Goal: Task Accomplishment & Management: Manage account settings

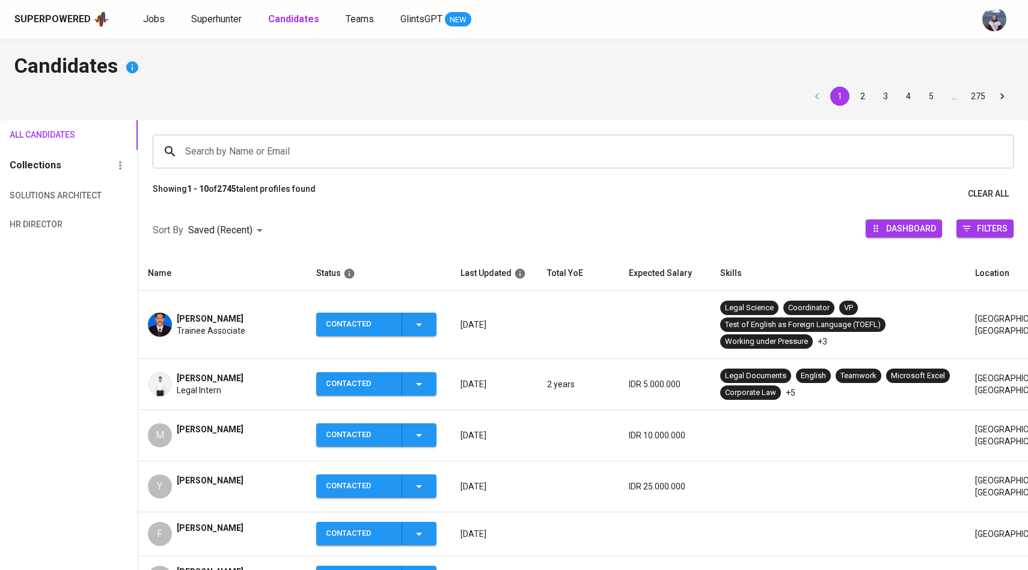
scroll to position [89, 0]
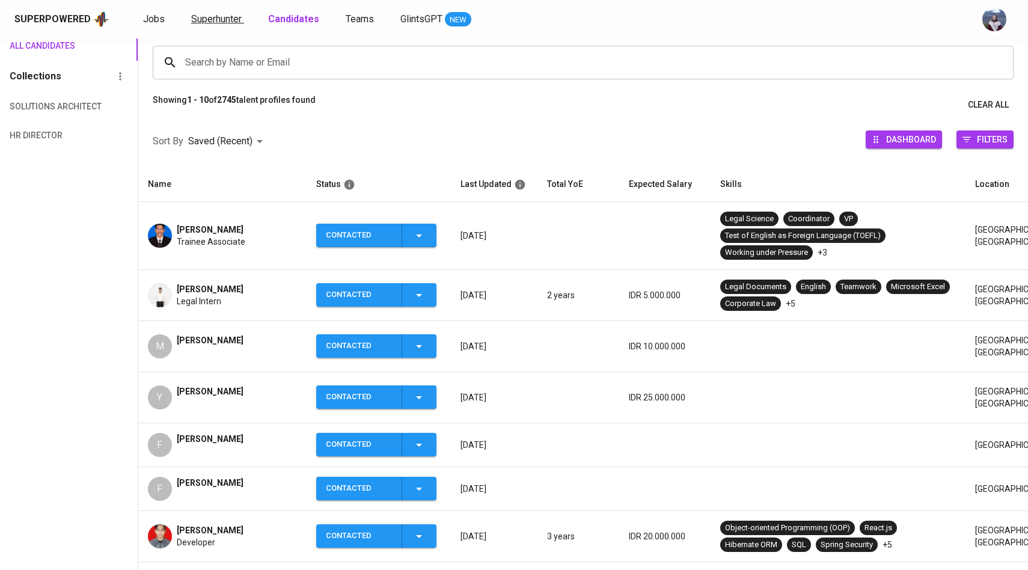
click at [227, 23] on span "Superhunter" at bounding box center [216, 18] width 50 height 11
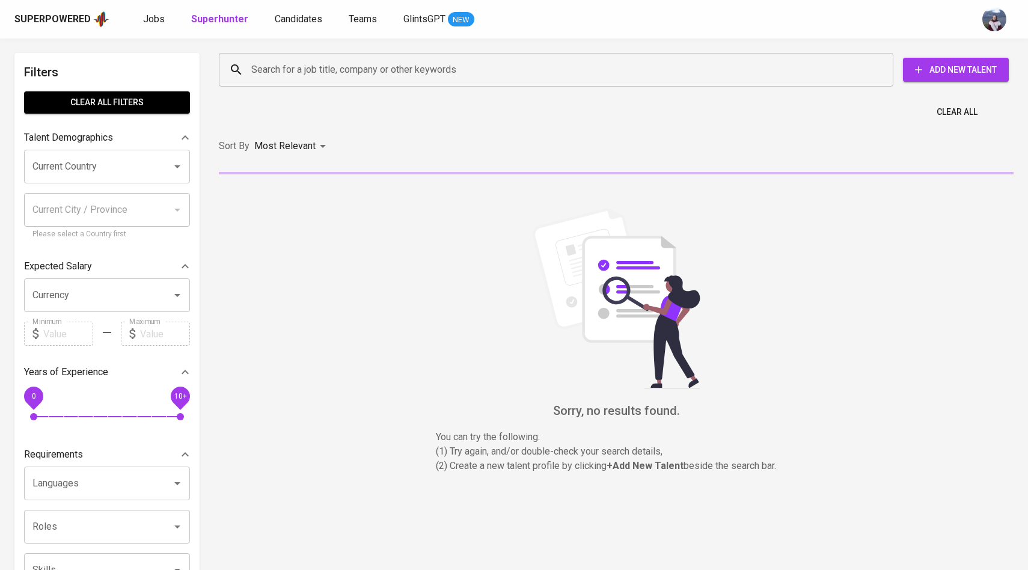
click at [282, 70] on input "Search for a job title, company or other keywords" at bounding box center [558, 69] width 621 height 23
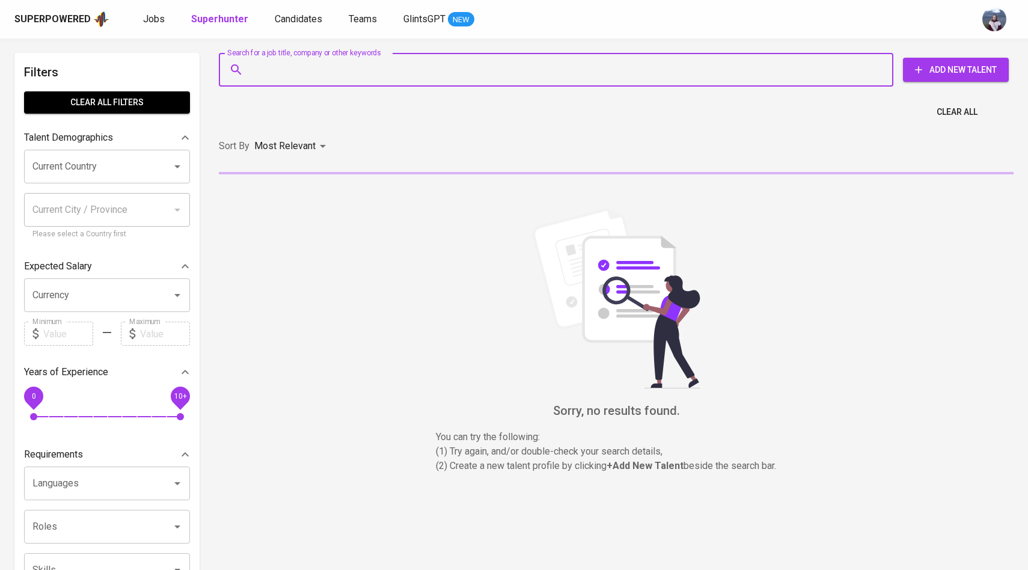
paste input "[EMAIL_ADDRESS][DOMAIN_NAME]"
type input "[EMAIL_ADDRESS][DOMAIN_NAME]"
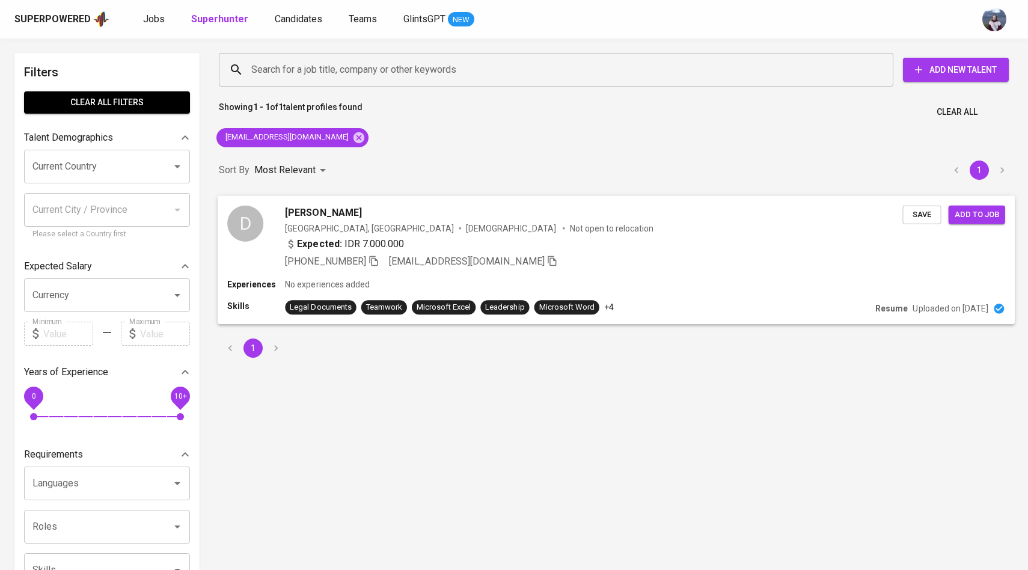
click at [247, 222] on div "D" at bounding box center [245, 223] width 36 height 36
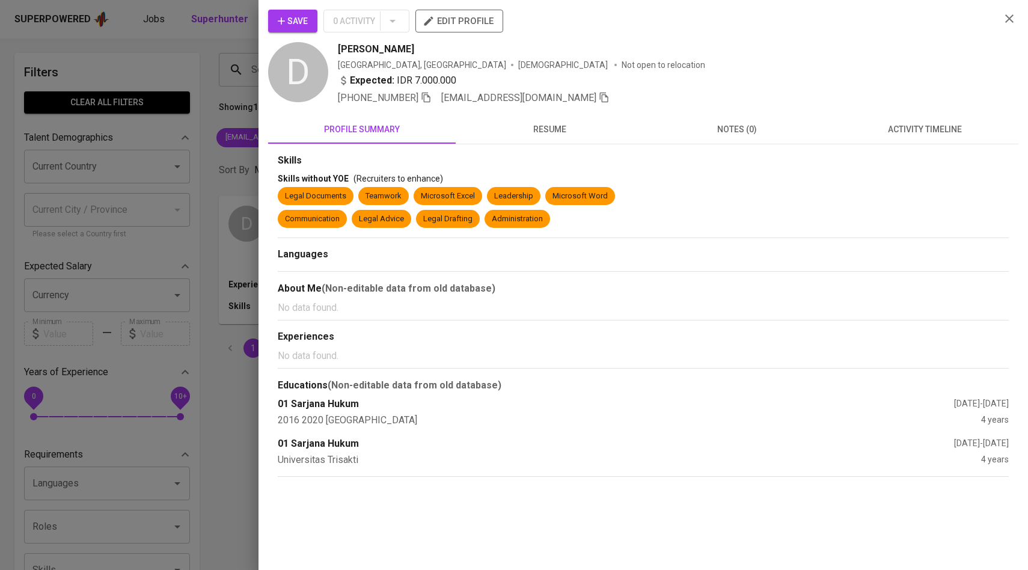
click at [888, 142] on button "activity timeline" at bounding box center [925, 129] width 188 height 29
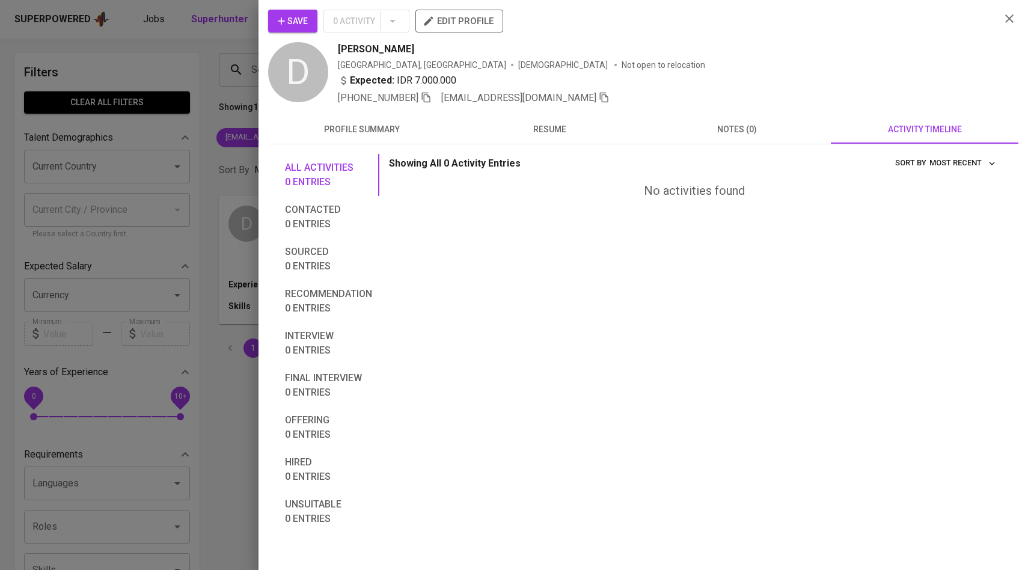
click at [299, 23] on span "Save" at bounding box center [293, 21] width 30 height 15
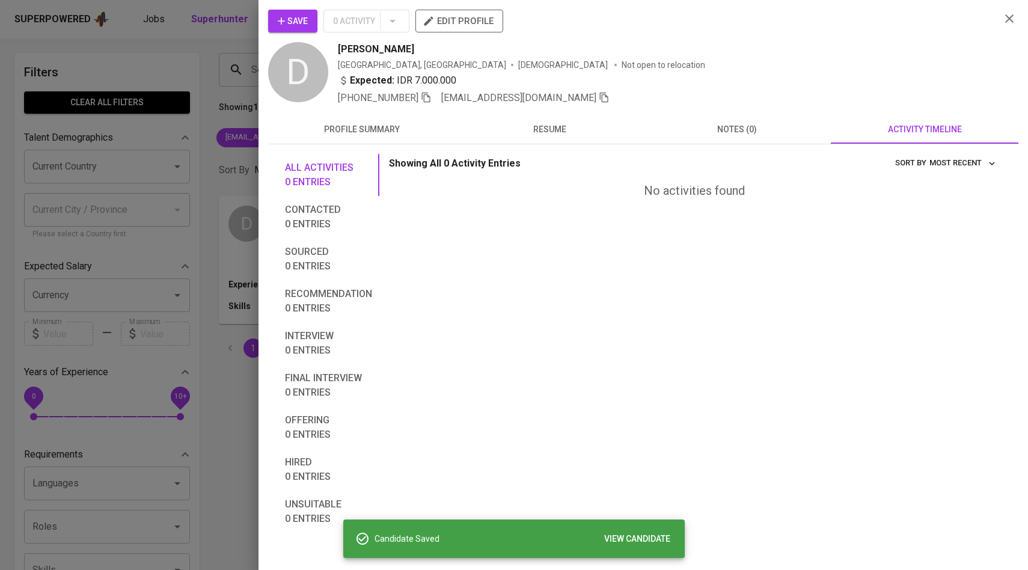
click at [203, 117] on div at bounding box center [514, 285] width 1028 height 570
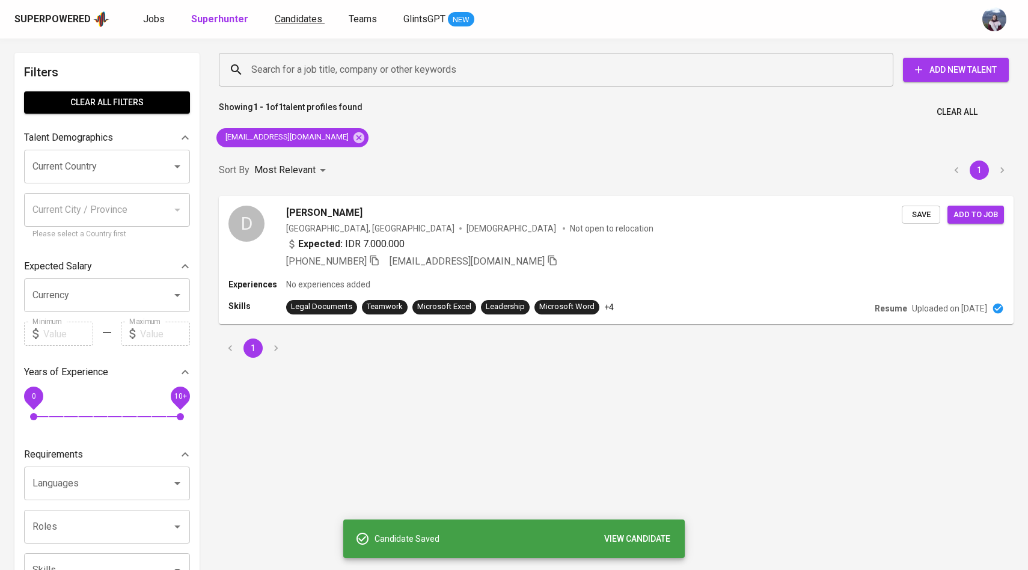
click at [285, 22] on span "Candidates" at bounding box center [298, 18] width 47 height 11
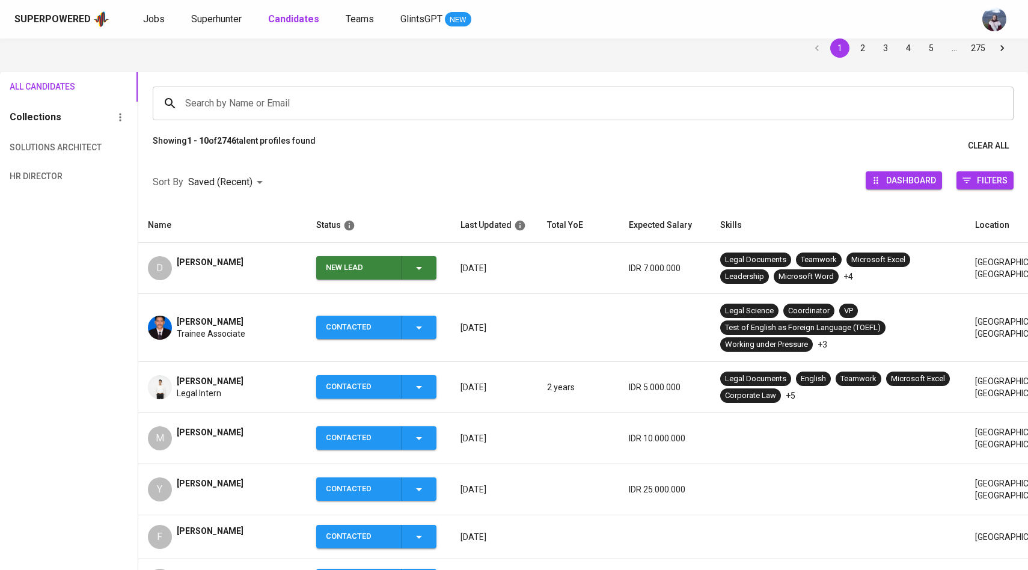
scroll to position [83, 0]
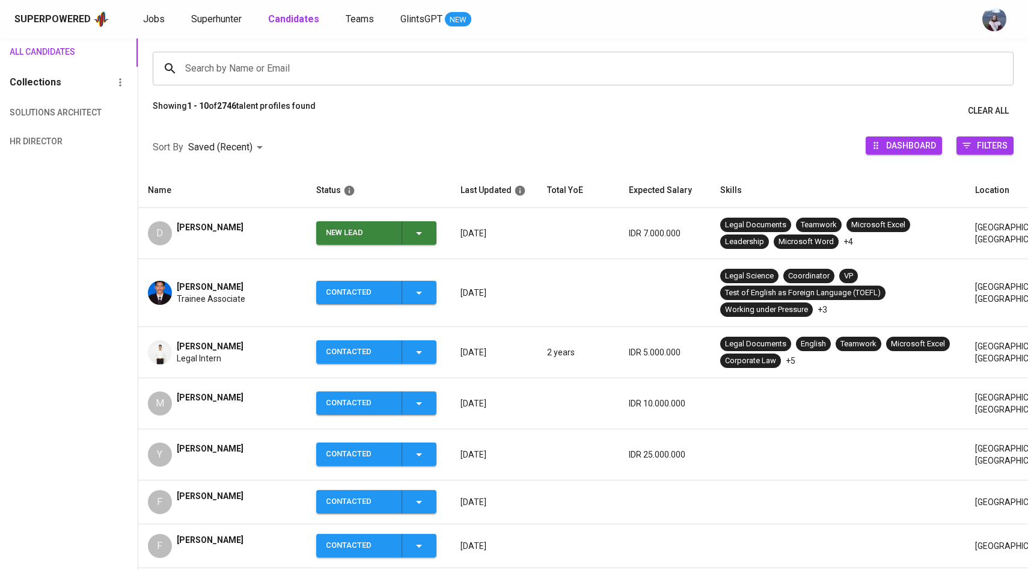
click at [410, 225] on div "New Lead" at bounding box center [376, 232] width 100 height 23
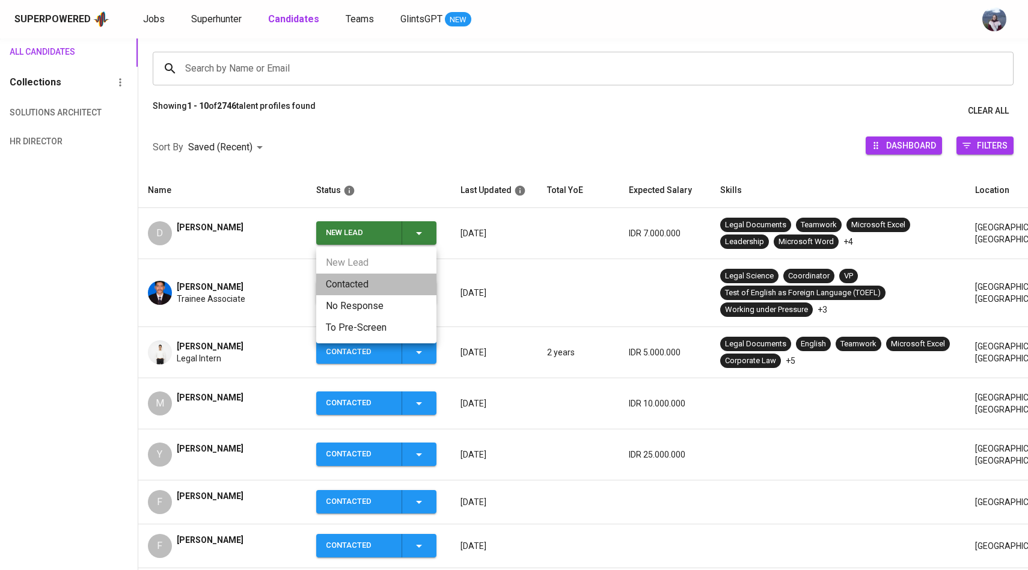
click at [351, 287] on li "Contacted" at bounding box center [376, 284] width 120 height 22
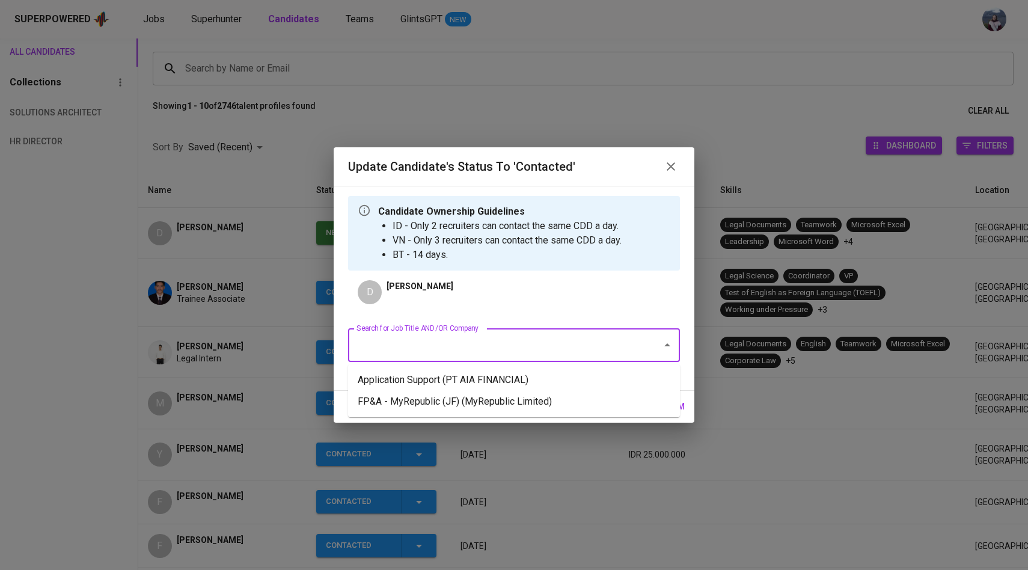
click at [418, 346] on input "Search for Job Title AND/OR Company" at bounding box center [496, 345] width 287 height 23
click at [425, 373] on li "Application Support (PT AIA FINANCIAL)" at bounding box center [514, 380] width 332 height 22
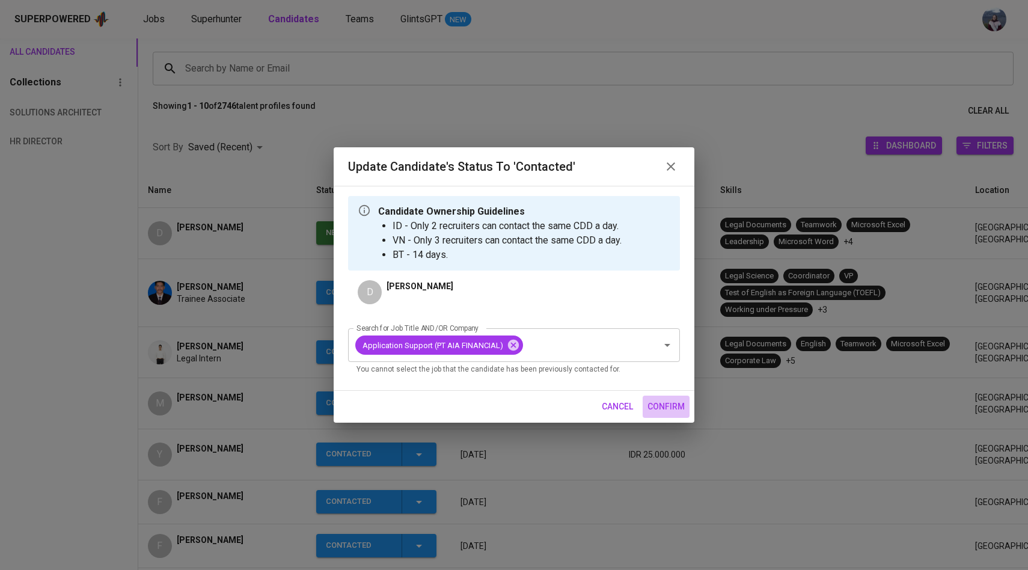
click at [662, 402] on span "confirm" at bounding box center [665, 406] width 37 height 15
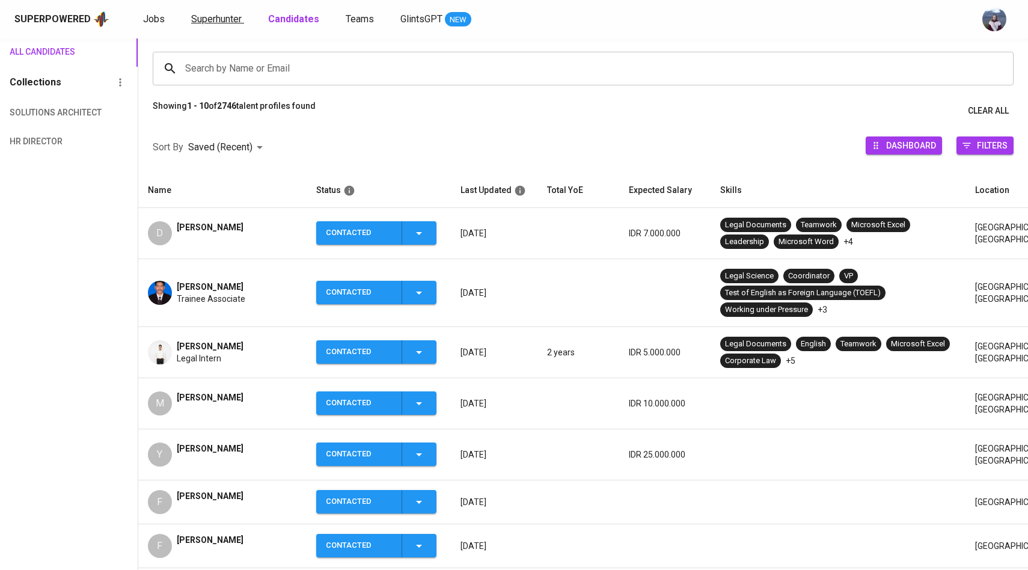
click at [238, 19] on span "Superhunter" at bounding box center [216, 18] width 50 height 11
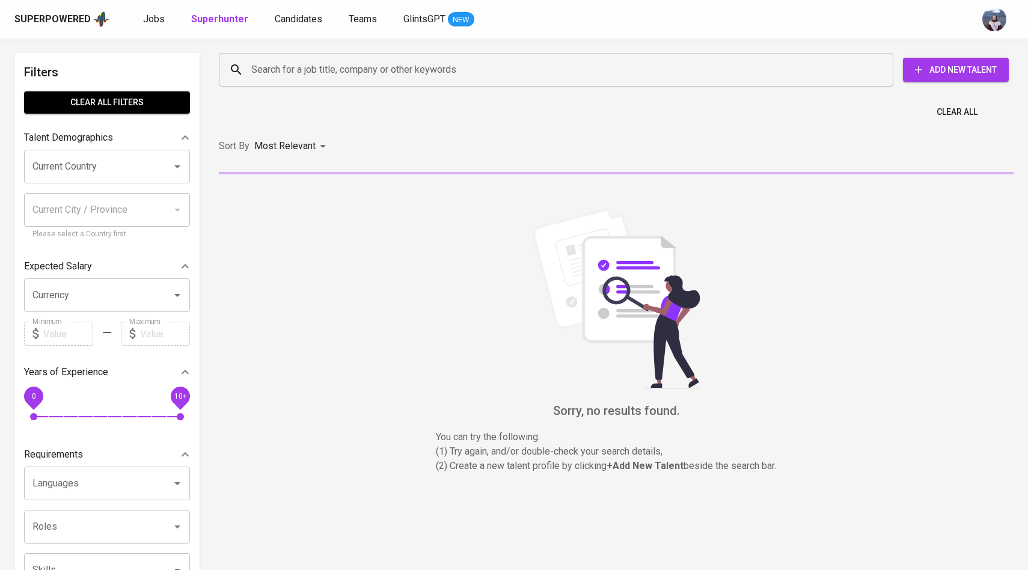
click at [294, 71] on input "Search for a job title, company or other keywords" at bounding box center [558, 69] width 621 height 23
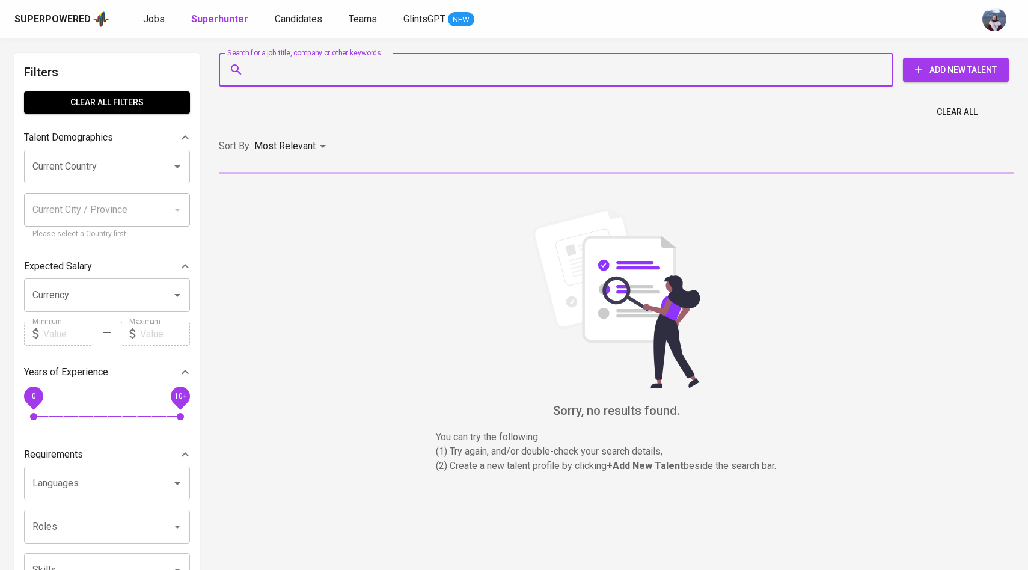
paste input "[EMAIL_ADDRESS][DOMAIN_NAME]"
type input "[EMAIL_ADDRESS][DOMAIN_NAME]"
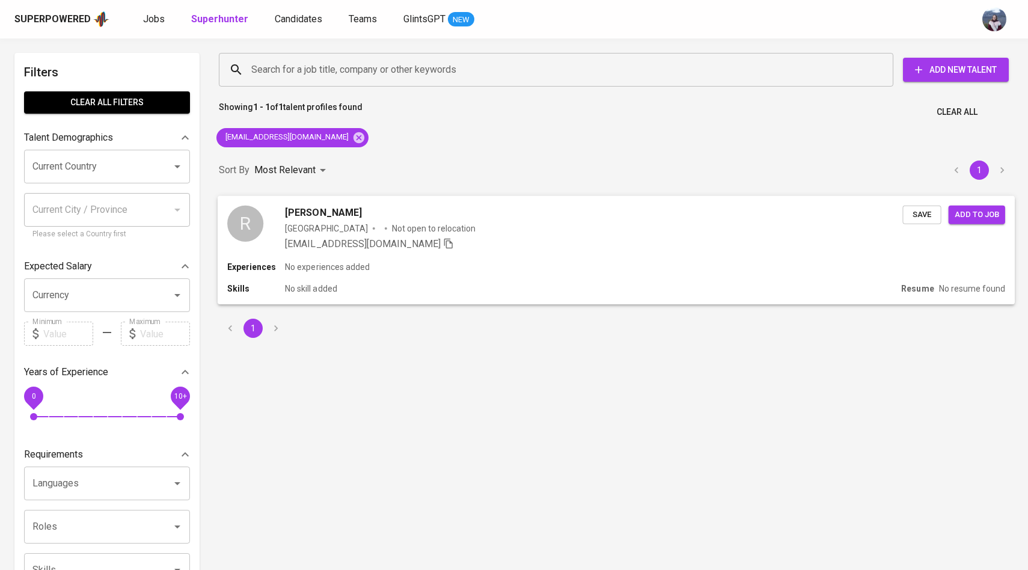
click at [256, 208] on div "R" at bounding box center [245, 223] width 36 height 36
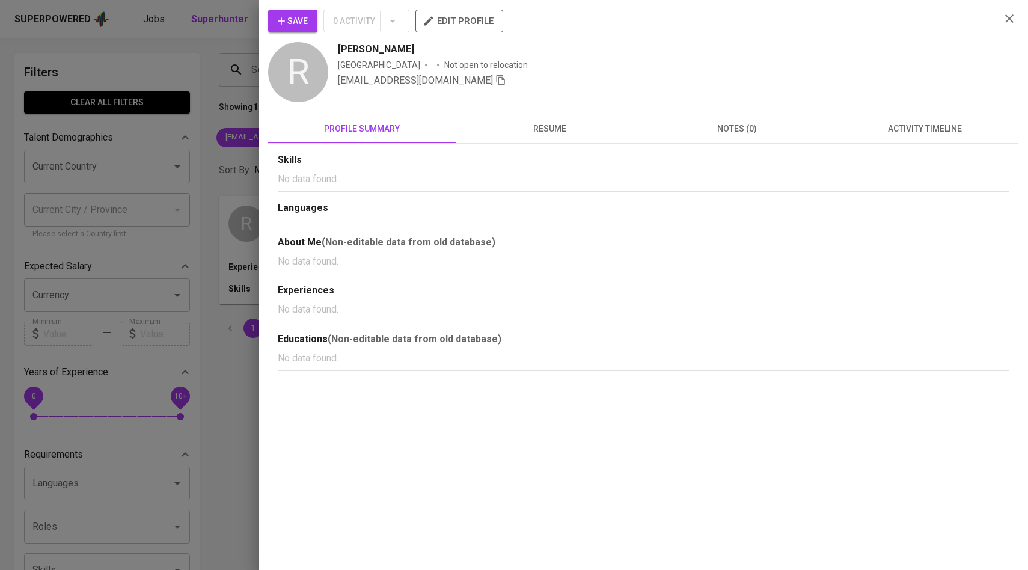
click at [921, 133] on span "activity timeline" at bounding box center [924, 128] width 173 height 15
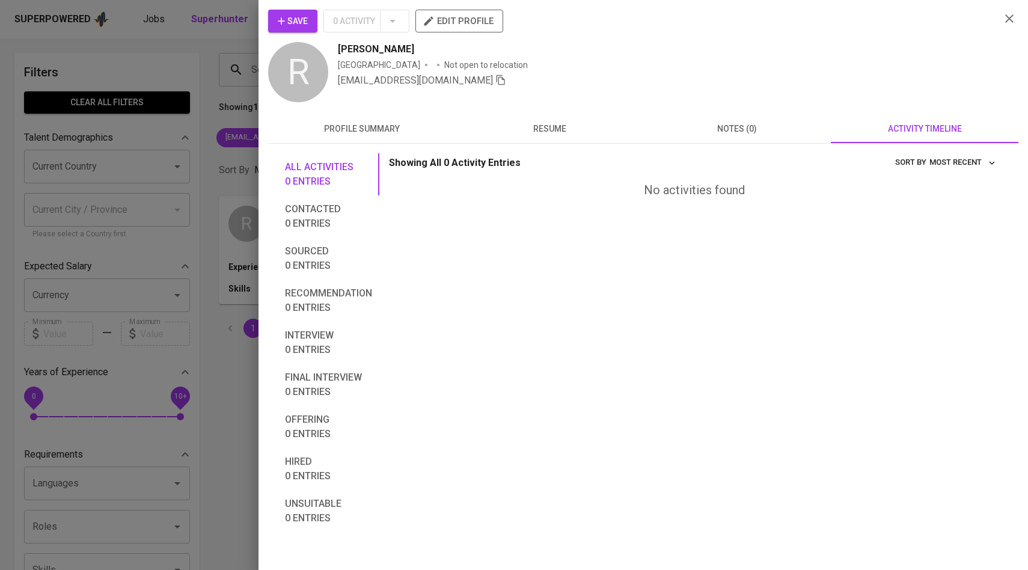
click at [302, 21] on span "Save" at bounding box center [293, 21] width 30 height 15
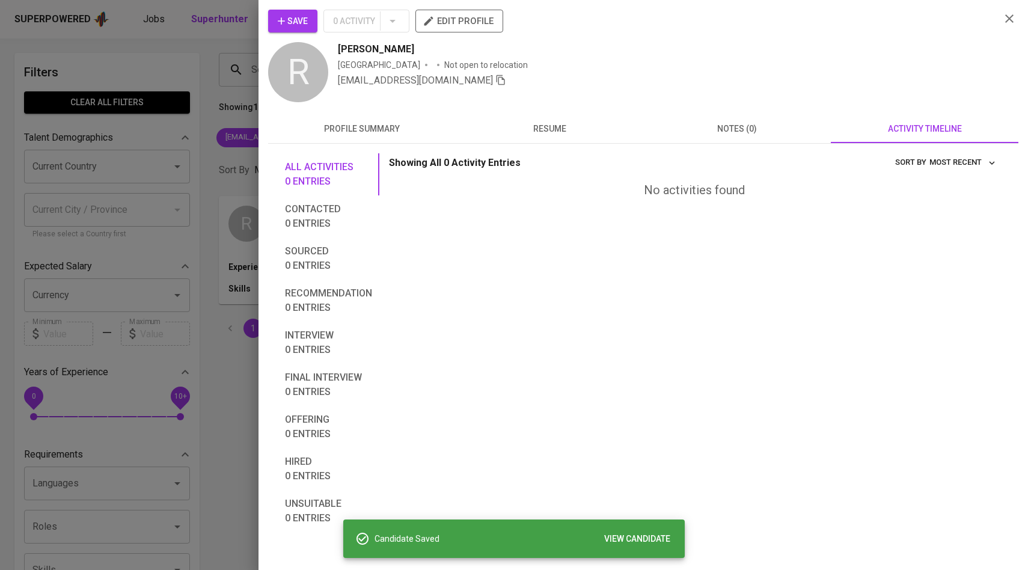
click at [210, 75] on div at bounding box center [514, 285] width 1028 height 570
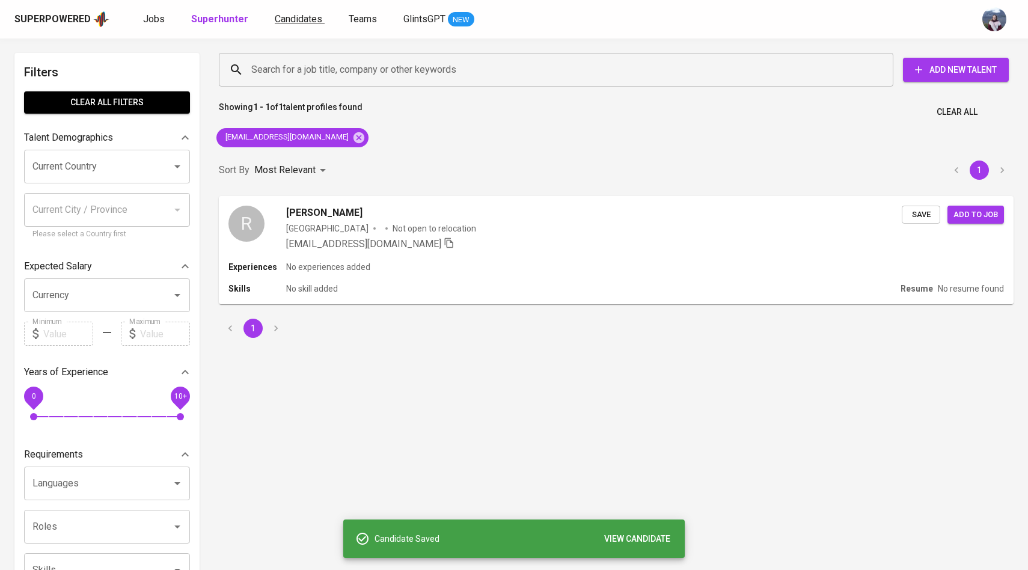
click at [309, 20] on span "Candidates" at bounding box center [298, 18] width 47 height 11
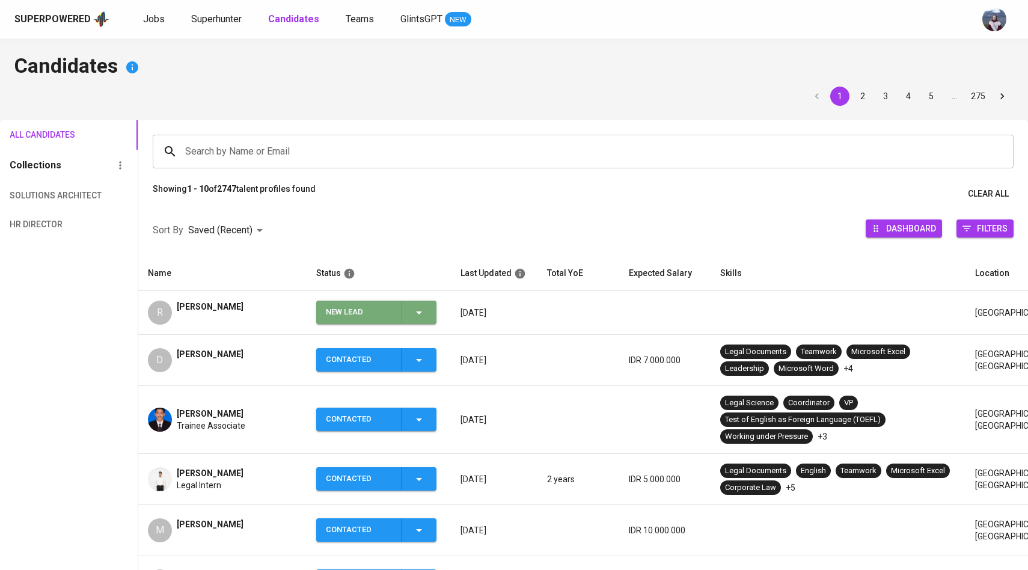
click at [418, 307] on icon "button" at bounding box center [419, 312] width 14 height 14
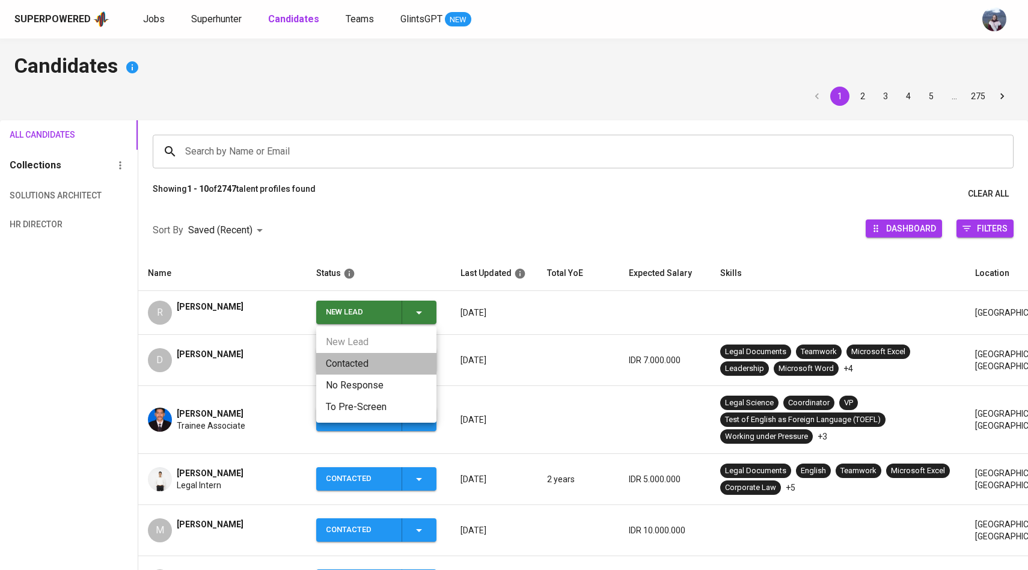
click at [368, 356] on li "Contacted" at bounding box center [376, 364] width 120 height 22
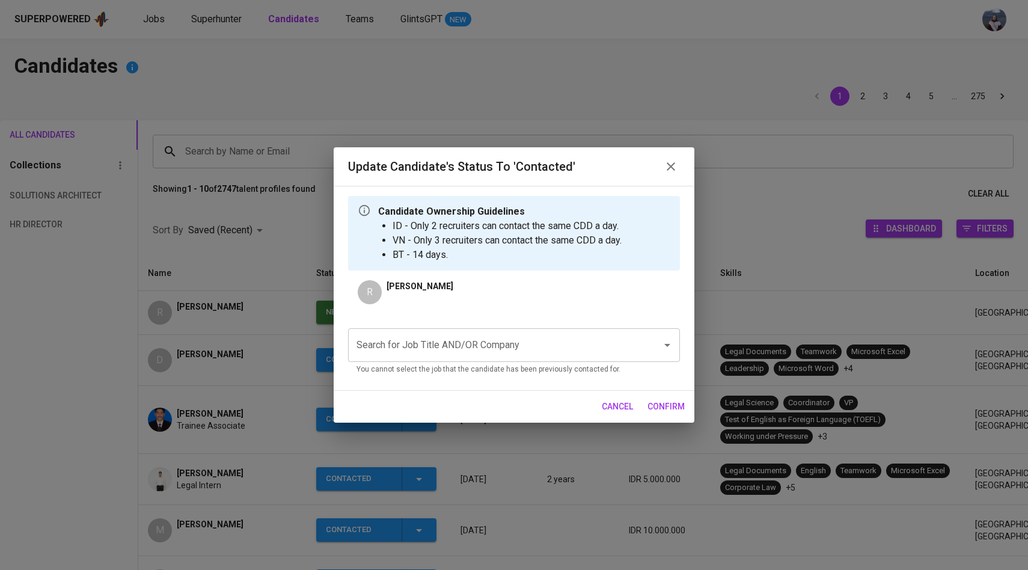
click at [428, 350] on input "Search for Job Title AND/OR Company" at bounding box center [496, 345] width 287 height 23
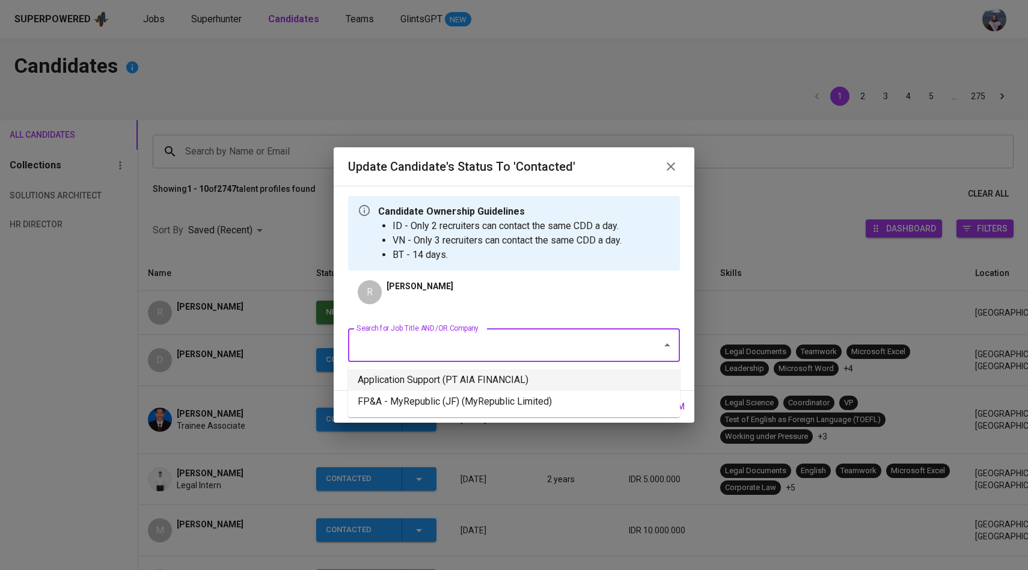
click at [434, 390] on li "Application Support (PT AIA FINANCIAL)" at bounding box center [514, 380] width 332 height 22
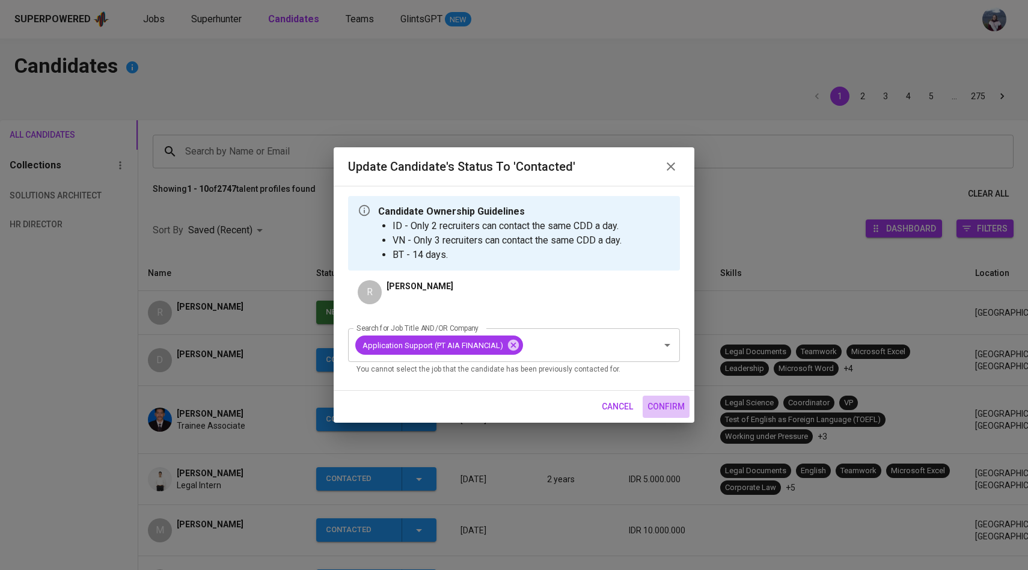
click at [661, 401] on span "confirm" at bounding box center [665, 406] width 37 height 15
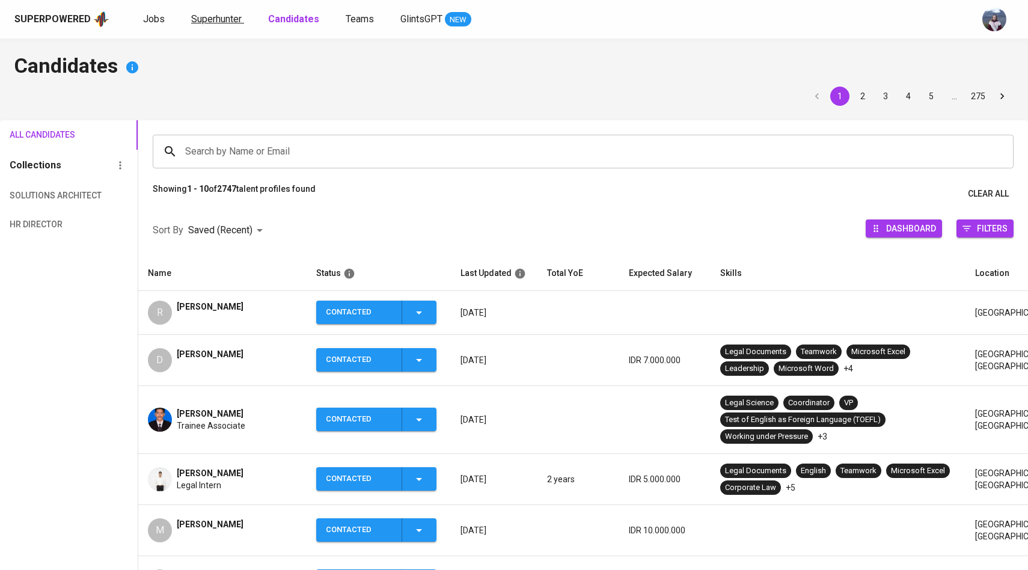
click at [212, 15] on span "Superhunter" at bounding box center [216, 18] width 50 height 11
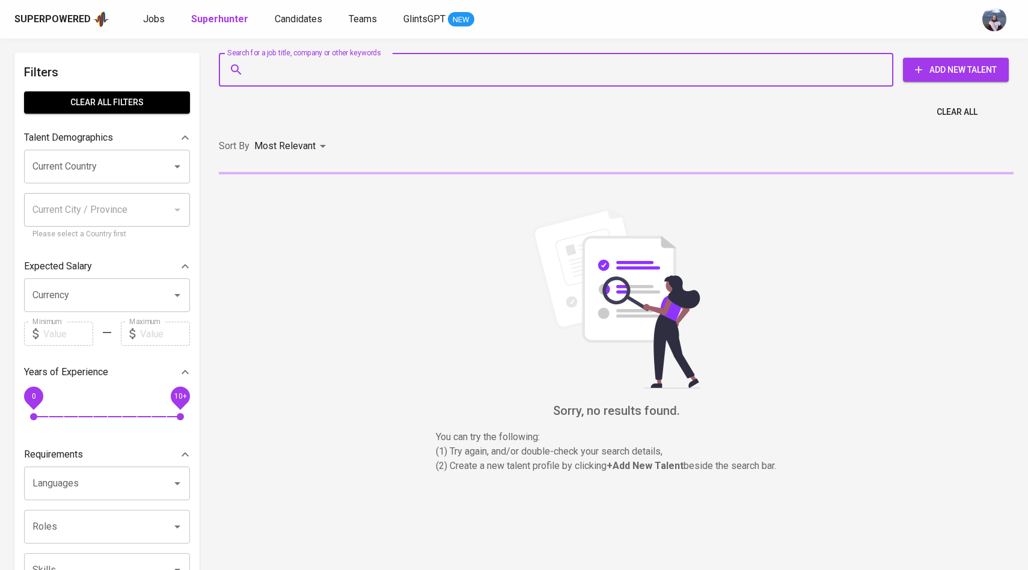
click at [274, 79] on input "Search for a job title, company or other keywords" at bounding box center [558, 69] width 621 height 23
paste input "[EMAIL_ADDRESS][DOMAIN_NAME]"
type input "[EMAIL_ADDRESS][DOMAIN_NAME]"
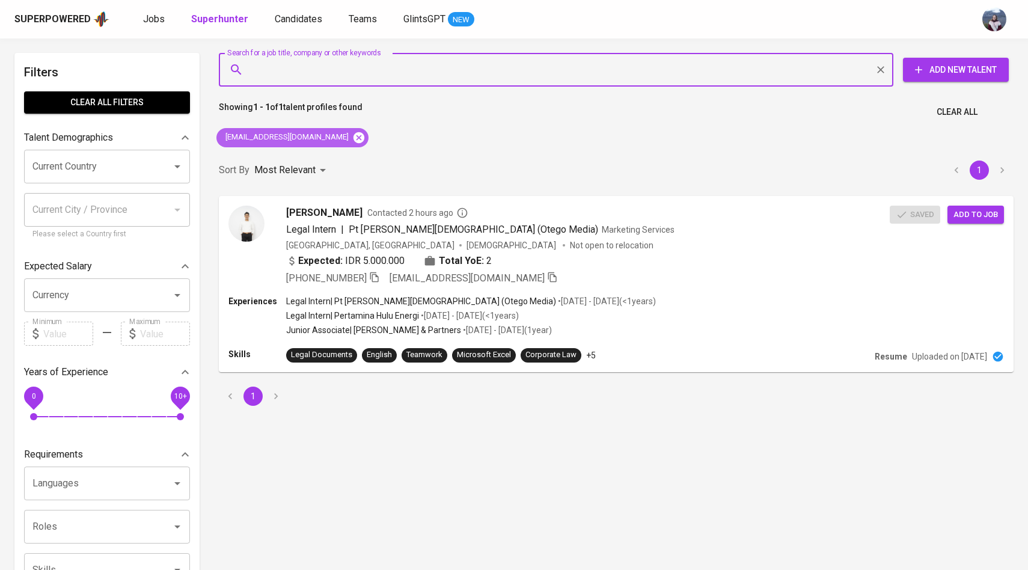
click at [353, 133] on icon at bounding box center [358, 137] width 11 height 11
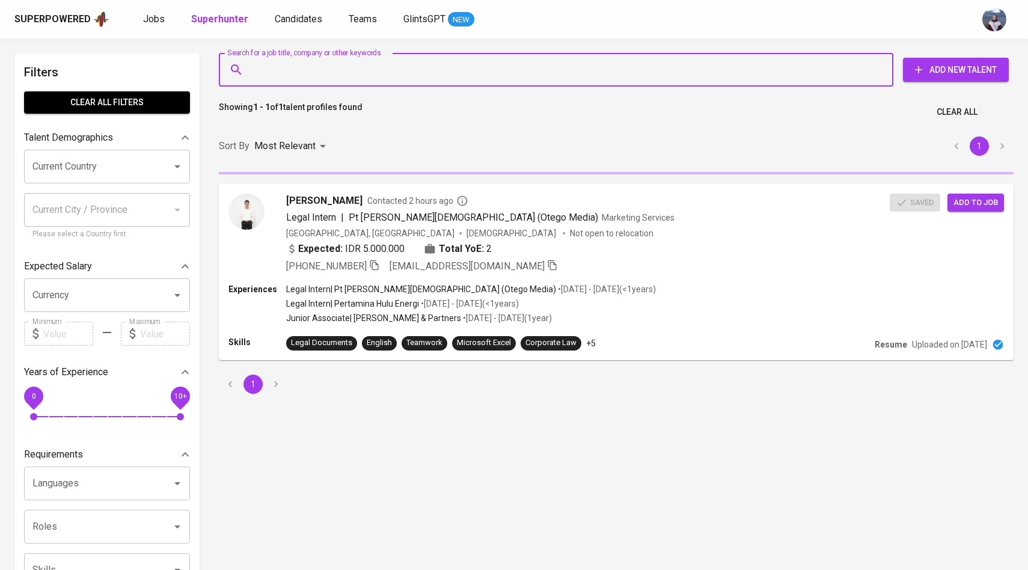
click at [334, 77] on input "Search for a job title, company or other keywords" at bounding box center [558, 69] width 621 height 23
paste input "[EMAIL_ADDRESS][DOMAIN_NAME]"
type input "[EMAIL_ADDRESS][DOMAIN_NAME]"
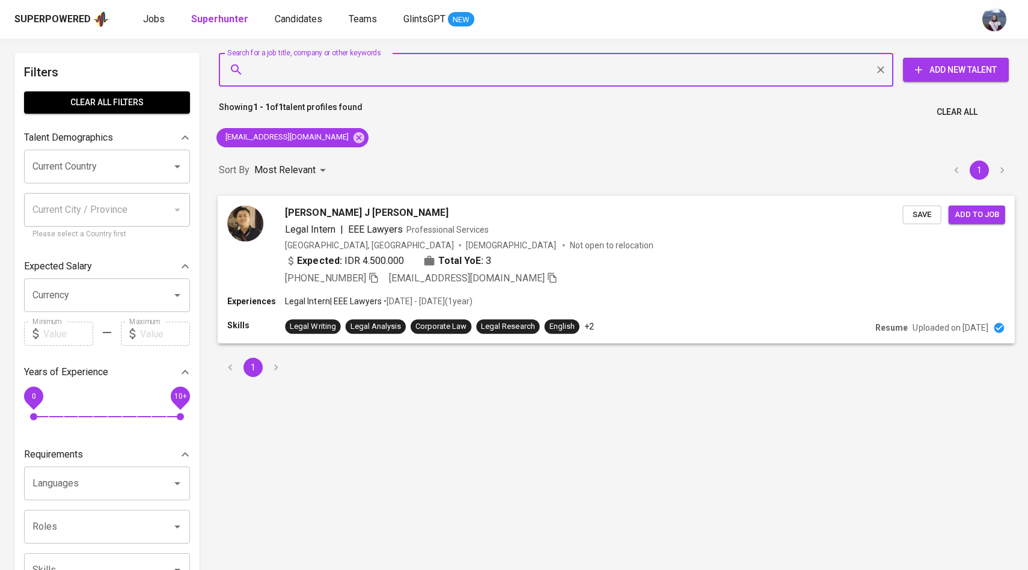
click at [247, 228] on img at bounding box center [245, 223] width 36 height 36
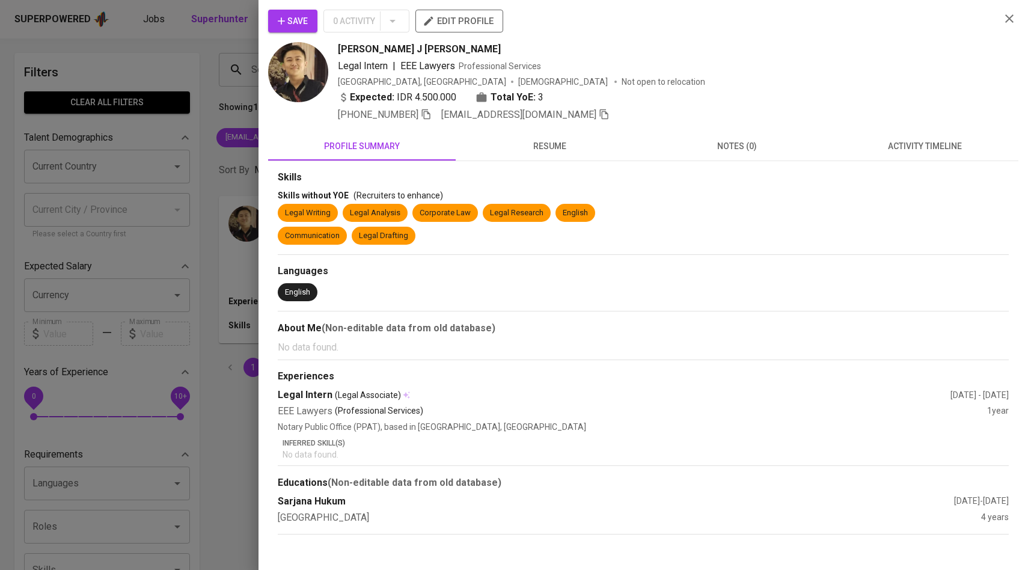
click at [922, 157] on button "activity timeline" at bounding box center [925, 146] width 188 height 29
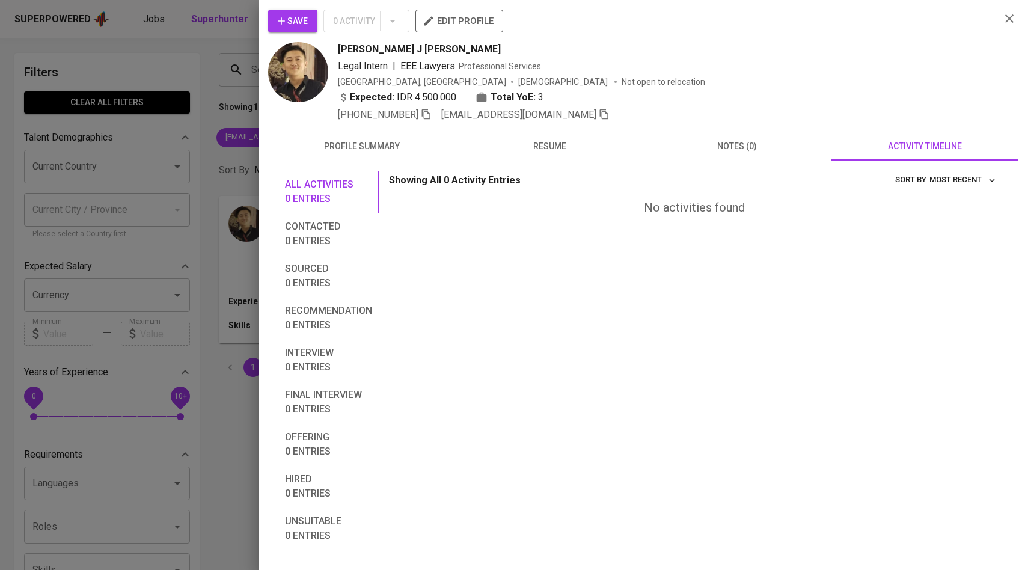
click at [287, 11] on button "Save" at bounding box center [292, 21] width 49 height 23
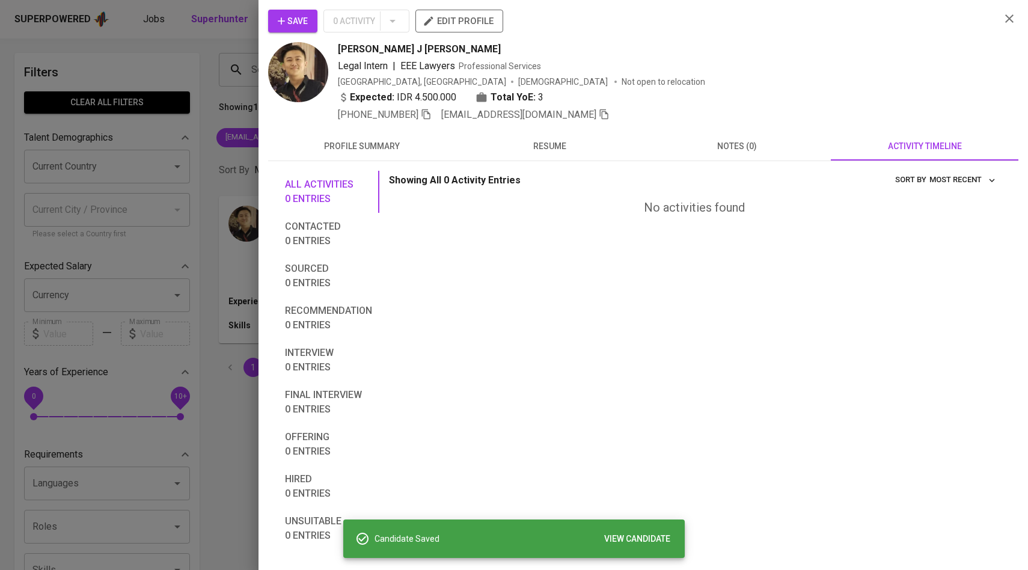
click at [213, 150] on div at bounding box center [514, 285] width 1028 height 570
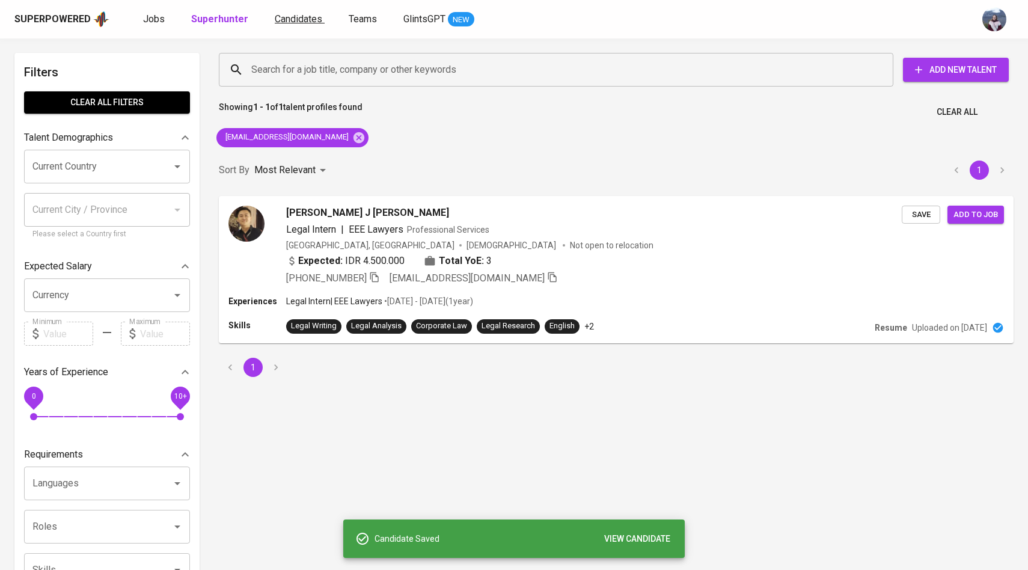
click at [285, 24] on span "Candidates" at bounding box center [298, 18] width 47 height 11
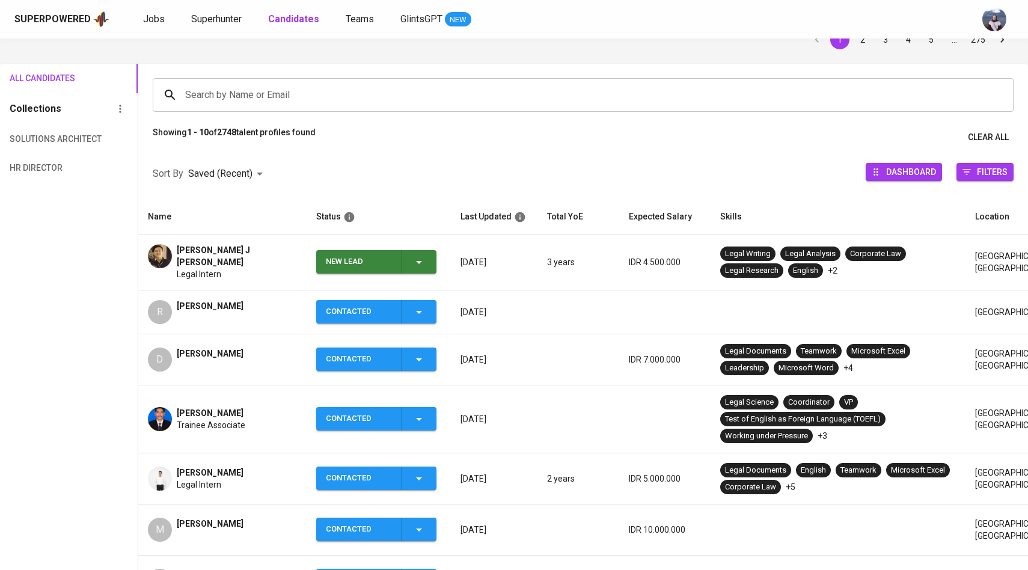
scroll to position [86, 0]
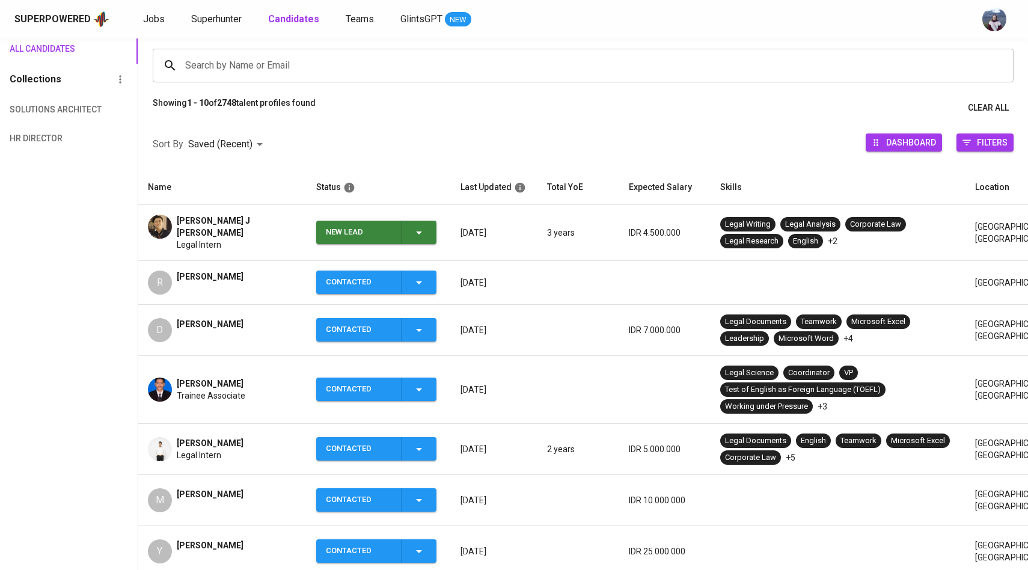
click at [430, 243] on td "New Lead" at bounding box center [379, 233] width 144 height 56
click at [416, 227] on icon "button" at bounding box center [419, 232] width 14 height 14
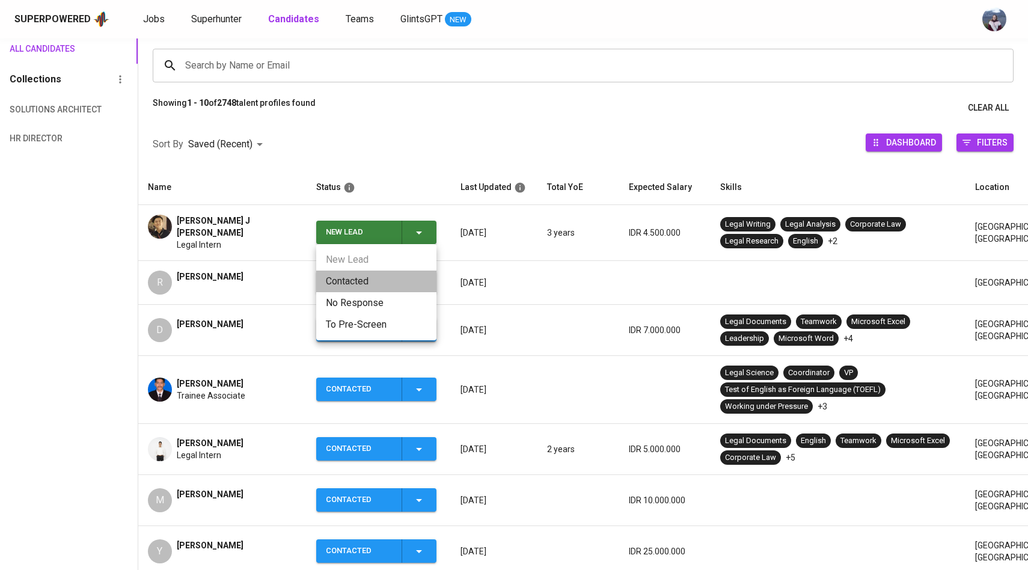
click at [365, 277] on li "Contacted" at bounding box center [376, 281] width 120 height 22
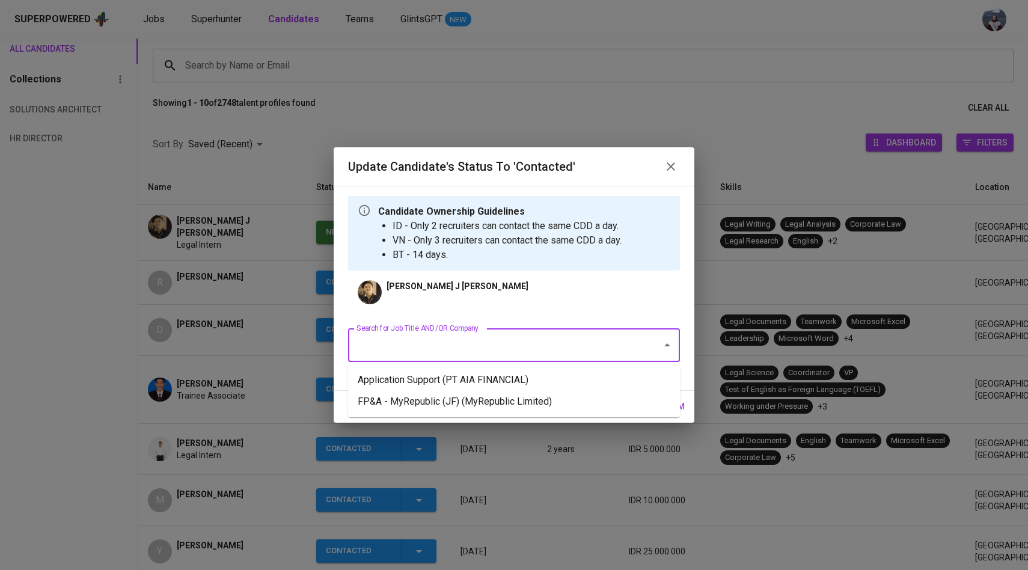
click at [412, 345] on input "Search for Job Title AND/OR Company" at bounding box center [496, 345] width 287 height 23
click at [420, 379] on li "Application Support (PT AIA FINANCIAL)" at bounding box center [514, 380] width 332 height 22
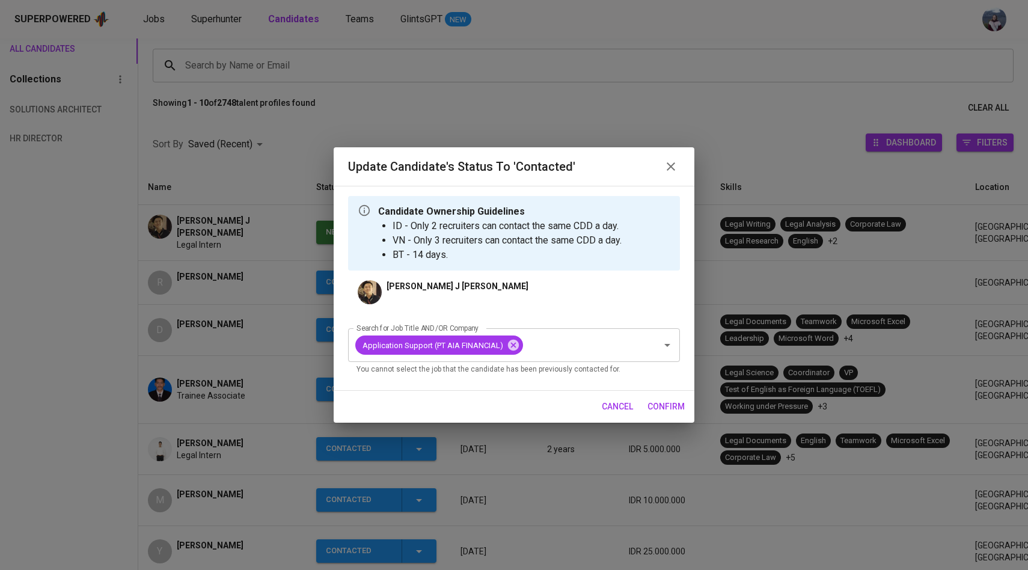
click at [654, 404] on span "confirm" at bounding box center [665, 406] width 37 height 15
